Goal: Task Accomplishment & Management: Use online tool/utility

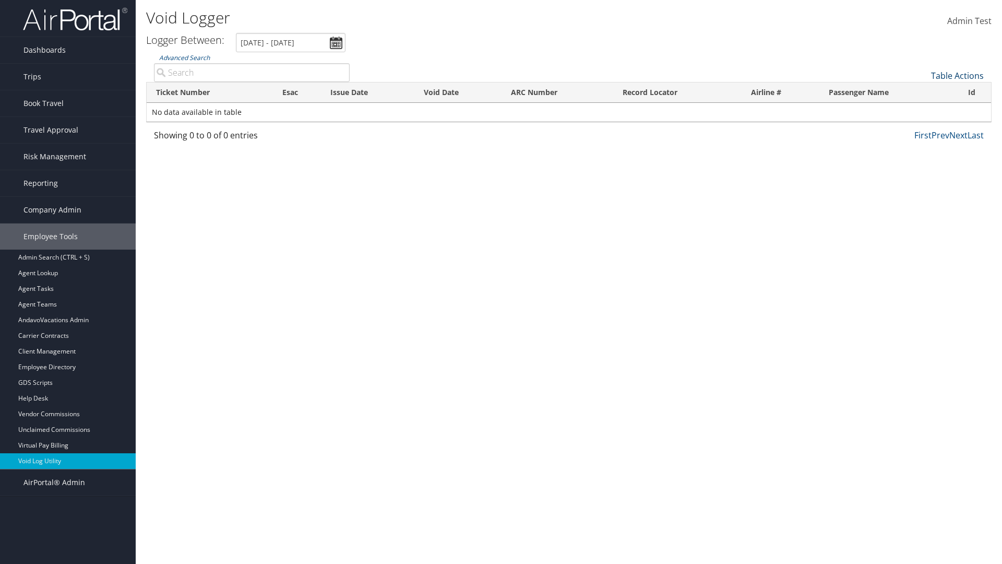
click at [957, 76] on link "Table Actions" at bounding box center [957, 75] width 53 height 11
click at [922, 92] on link "Export as CSV" at bounding box center [922, 92] width 137 height 18
click at [957, 76] on link "Table Actions" at bounding box center [957, 75] width 53 height 11
click at [922, 93] on link "Ticket Number" at bounding box center [922, 93] width 137 height 18
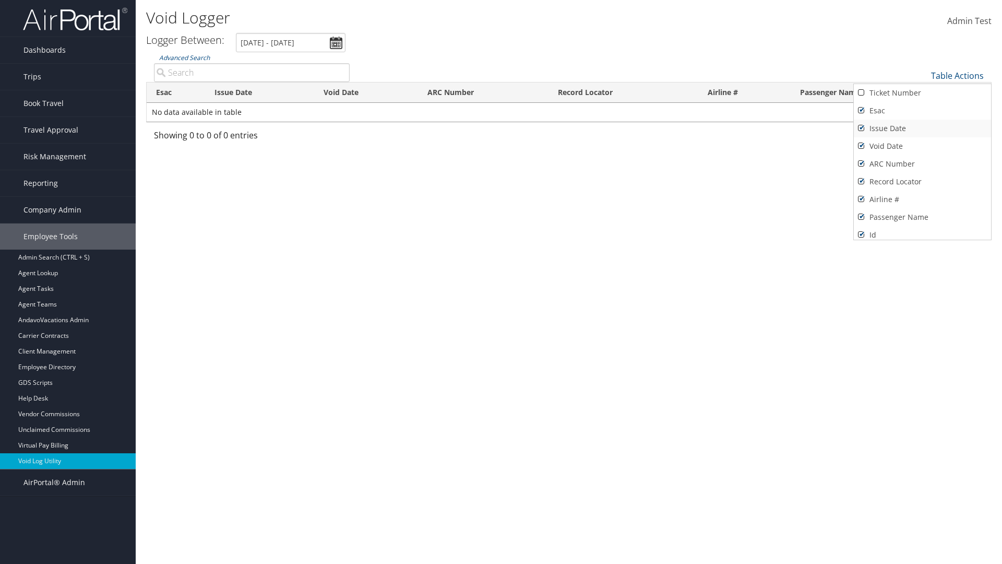
click at [922, 128] on link "Issue Date" at bounding box center [922, 128] width 137 height 18
click at [922, 111] on link "Esac" at bounding box center [922, 111] width 137 height 18
click at [922, 146] on link "Void Date" at bounding box center [922, 146] width 137 height 18
click at [922, 164] on link "ARC Number" at bounding box center [922, 164] width 137 height 18
click at [922, 182] on link "Record Locator" at bounding box center [922, 182] width 137 height 18
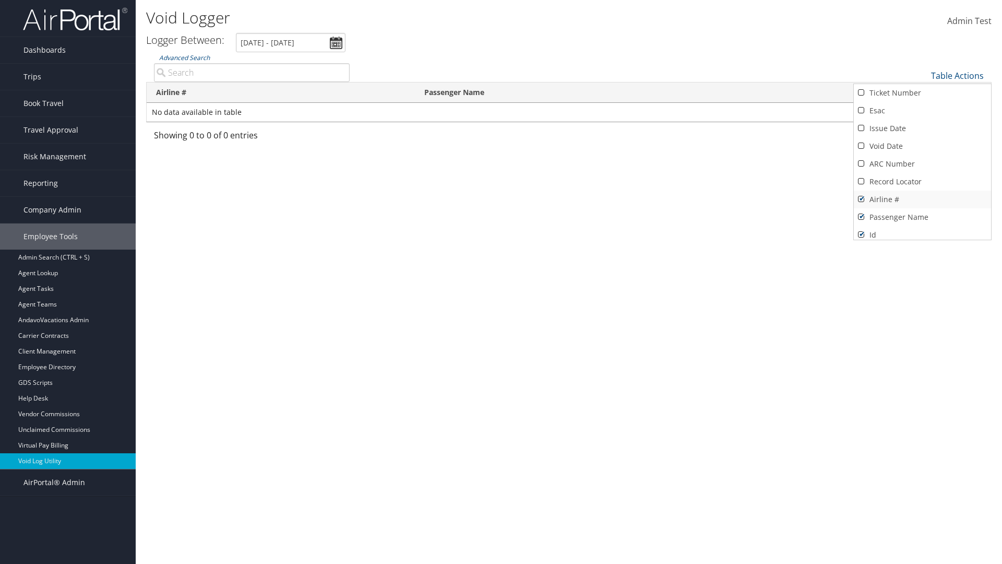
click at [922, 199] on link "Airline #" at bounding box center [922, 199] width 137 height 18
click at [922, 217] on link "Passenger Name" at bounding box center [922, 217] width 137 height 18
click at [501, 282] on div at bounding box center [501, 282] width 1002 height 564
click at [957, 76] on link "Table Actions" at bounding box center [957, 75] width 53 height 11
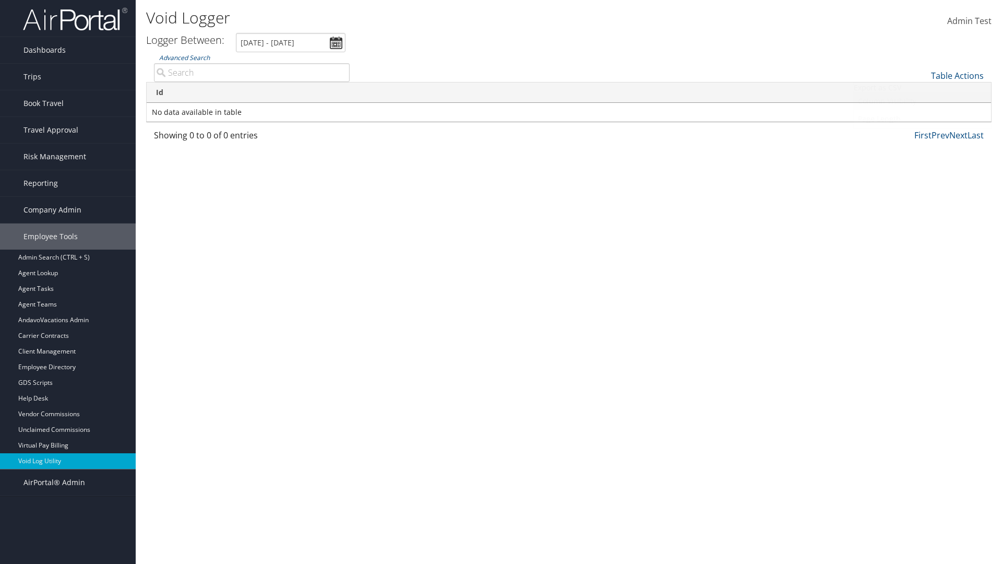
click at [922, 101] on link "Column Visibility" at bounding box center [922, 101] width 137 height 18
click at [922, 93] on link "Ticket Number" at bounding box center [922, 93] width 137 height 18
click at [922, 128] on link "Issue Date" at bounding box center [922, 128] width 137 height 18
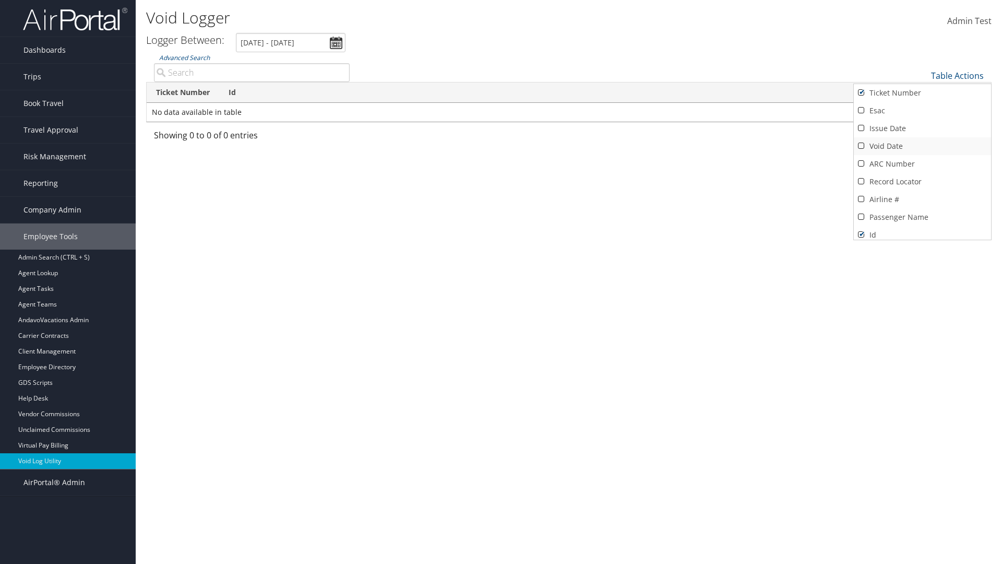
click at [922, 111] on link "Esac" at bounding box center [922, 111] width 137 height 18
click at [922, 146] on link "Void Date" at bounding box center [922, 146] width 137 height 18
click at [922, 164] on link "ARC Number" at bounding box center [922, 164] width 137 height 18
click at [922, 182] on link "Record Locator" at bounding box center [922, 182] width 137 height 18
click at [922, 199] on link "Airline #" at bounding box center [922, 199] width 137 height 18
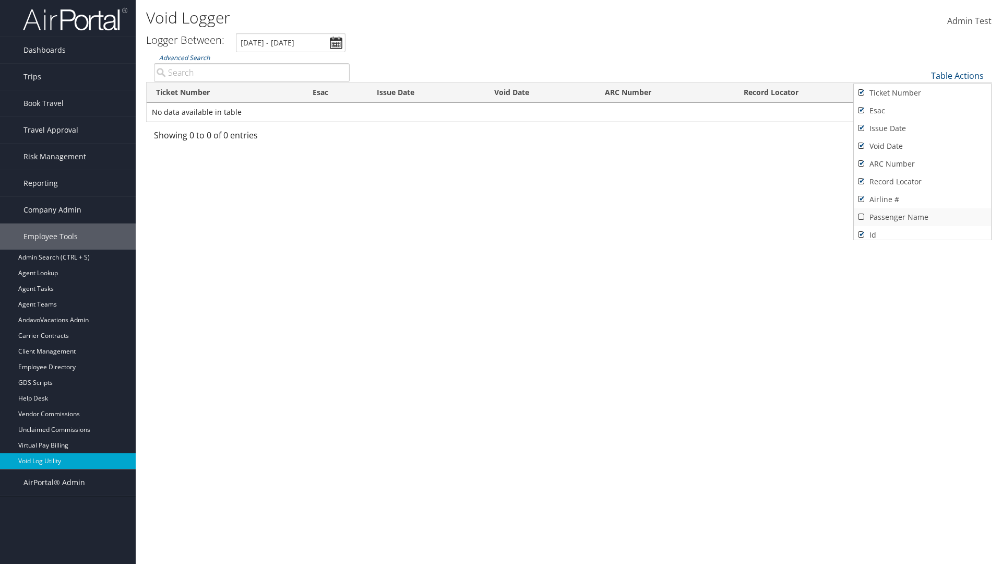
click at [922, 217] on link "Passenger Name" at bounding box center [922, 217] width 137 height 18
click at [501, 282] on div at bounding box center [501, 282] width 1002 height 564
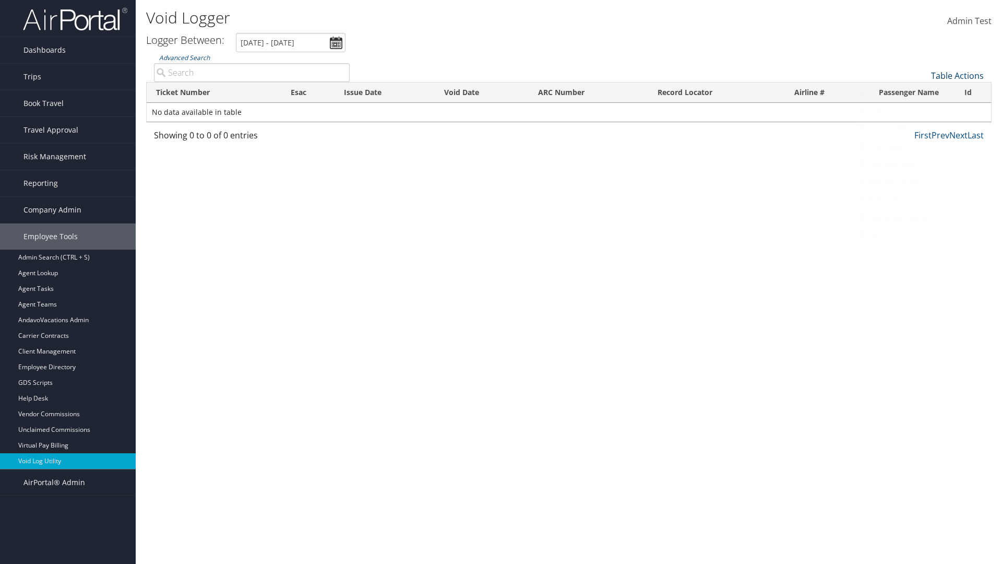
click at [957, 76] on link "Table Actions" at bounding box center [957, 75] width 53 height 11
click at [922, 111] on link "25" at bounding box center [922, 111] width 137 height 18
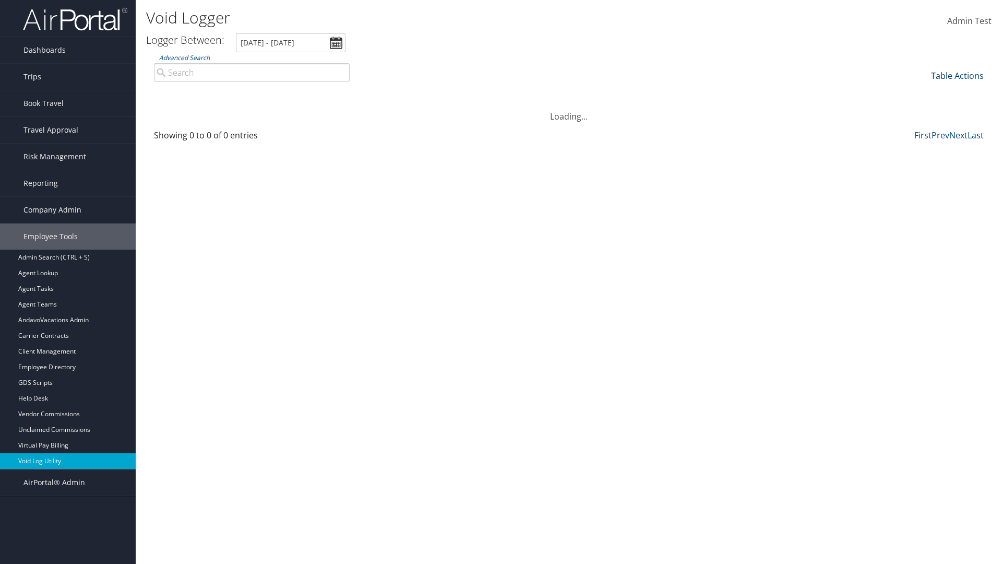
click at [957, 76] on link "Table Actions" at bounding box center [957, 75] width 53 height 11
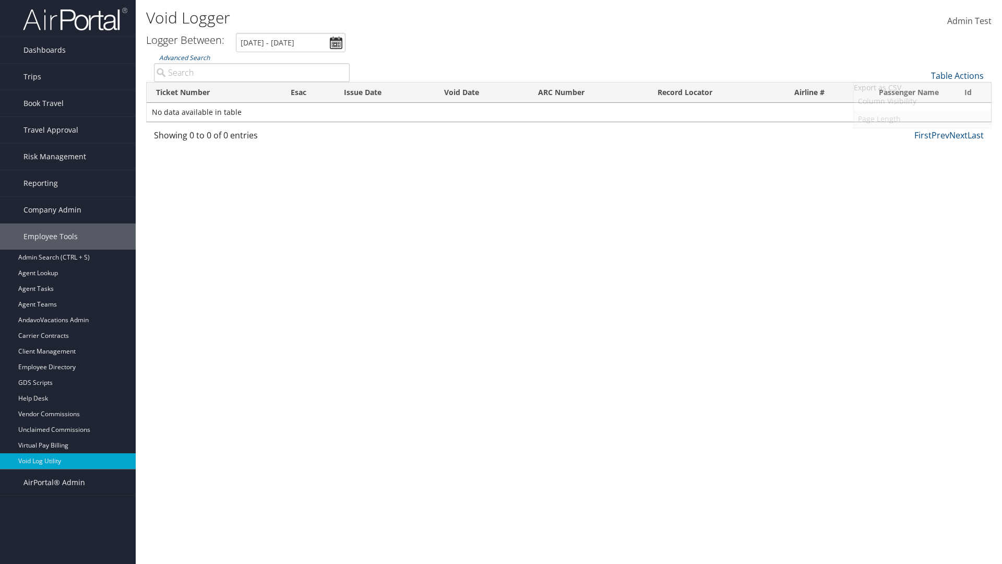
click at [922, 119] on link "Page Length" at bounding box center [922, 119] width 137 height 18
